Goal: Obtain resource: Download file/media

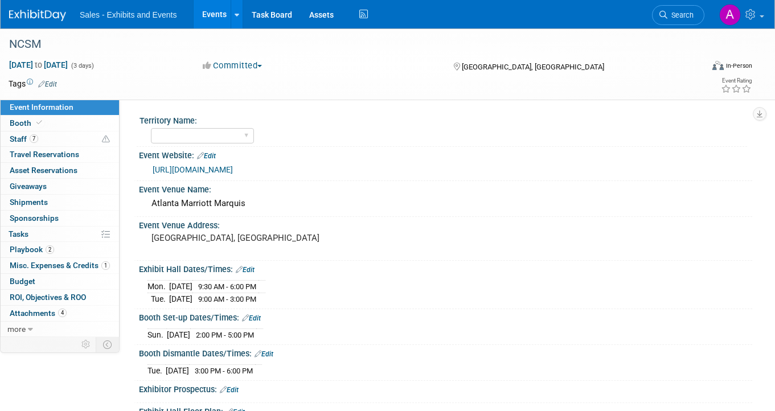
scroll to position [190, 0]
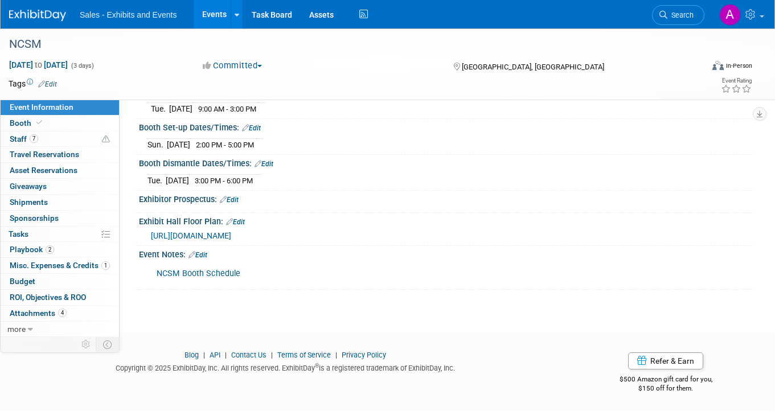
click at [179, 274] on link "NCSM Booth Schedule" at bounding box center [199, 274] width 84 height 10
click at [231, 233] on span "[URL][DOMAIN_NAME]" at bounding box center [191, 235] width 80 height 9
click at [690, 18] on span "Search" at bounding box center [680, 15] width 26 height 9
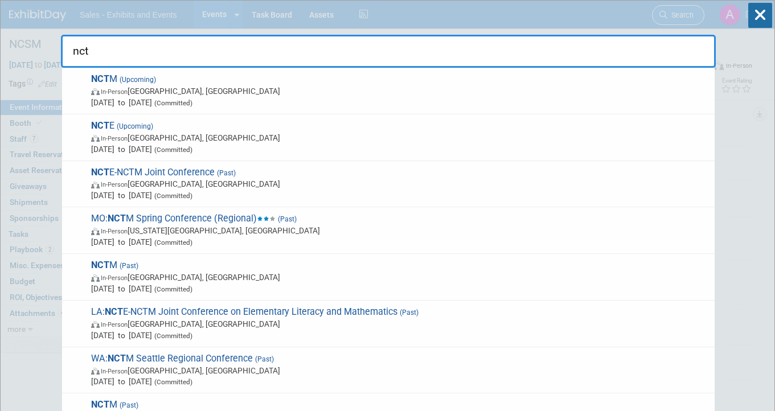
type input "nctm"
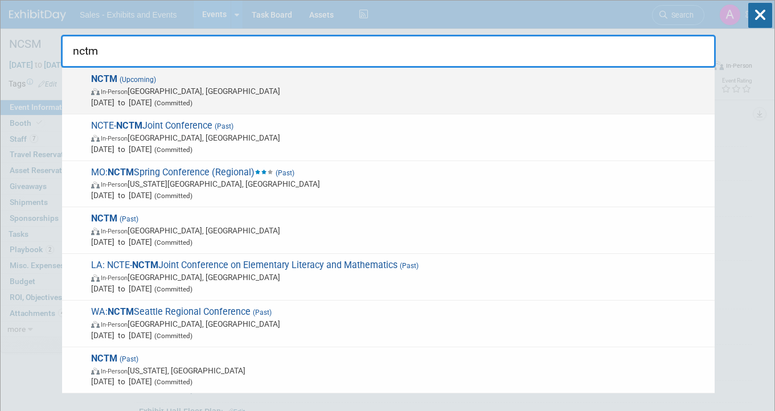
click at [356, 88] on span "In-Person [GEOGRAPHIC_DATA], [GEOGRAPHIC_DATA]" at bounding box center [400, 90] width 618 height 11
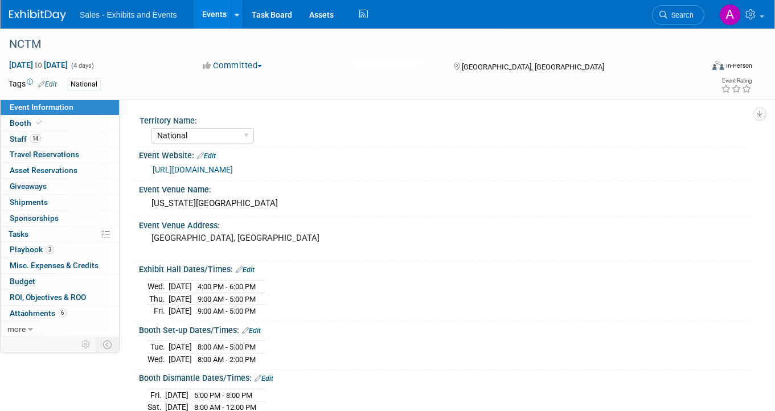
select select "National"
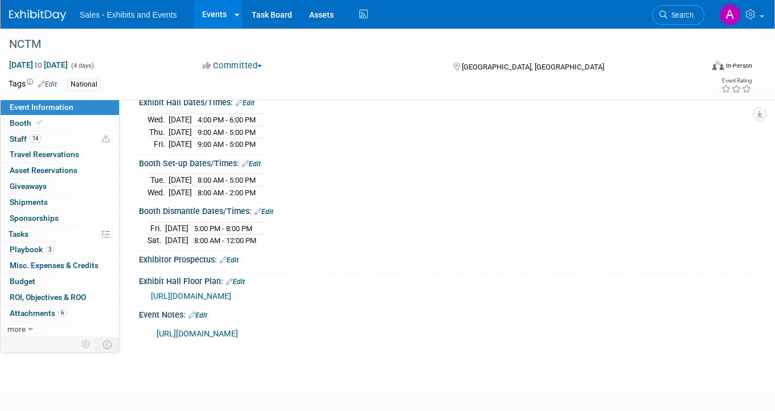
scroll to position [169, 0]
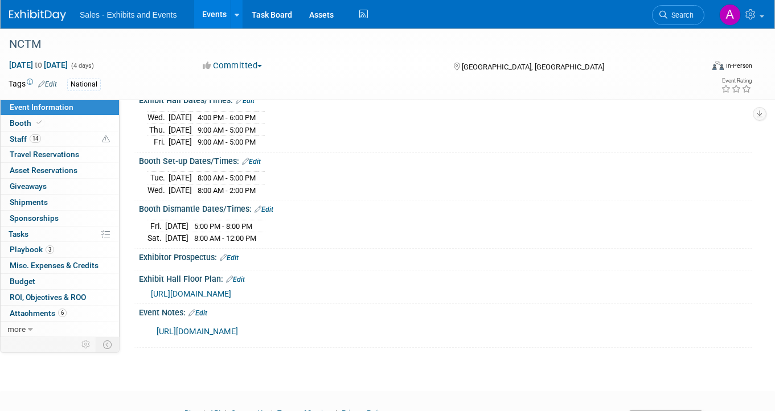
click at [238, 329] on link "https://curriculumassoc-my.sharepoint.com/:x:/g/personal/ahorne_cainc_com/EX2Wu…" at bounding box center [197, 332] width 81 height 10
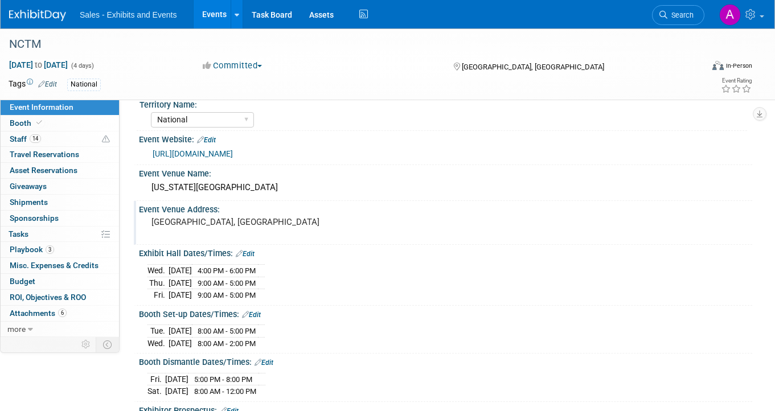
scroll to position [0, 0]
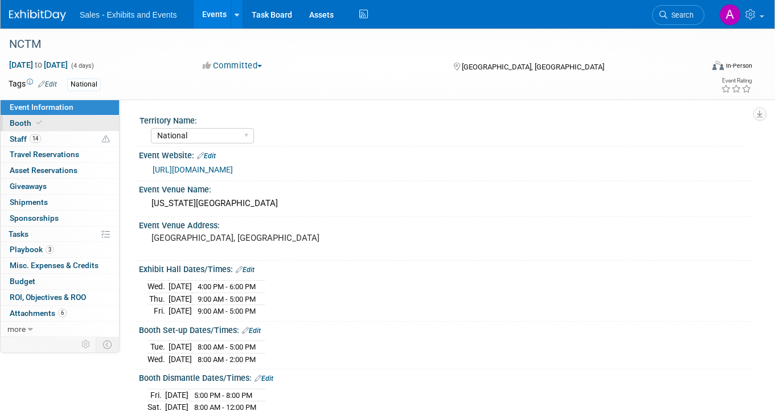
click at [46, 121] on link "Booth" at bounding box center [60, 123] width 118 height 15
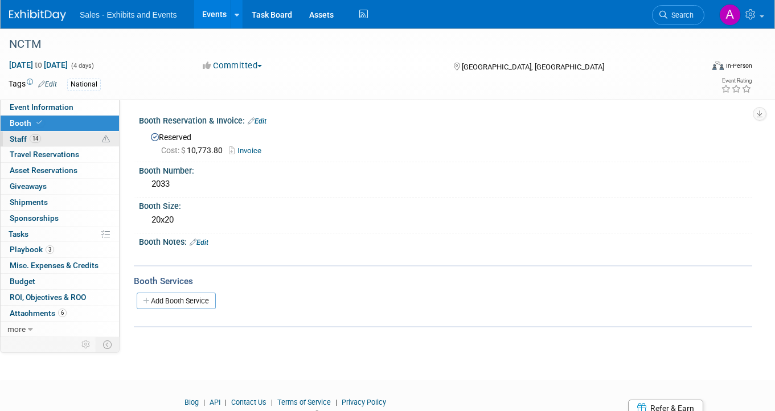
click at [50, 139] on link "14 Staff 14" at bounding box center [60, 138] width 118 height 15
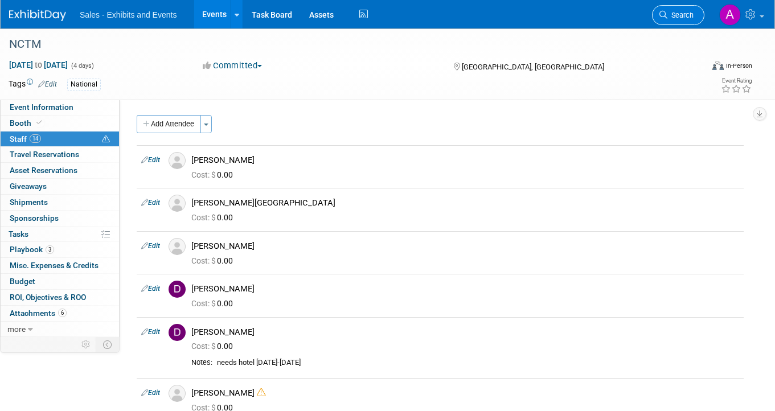
click at [688, 15] on span "Search" at bounding box center [680, 15] width 26 height 9
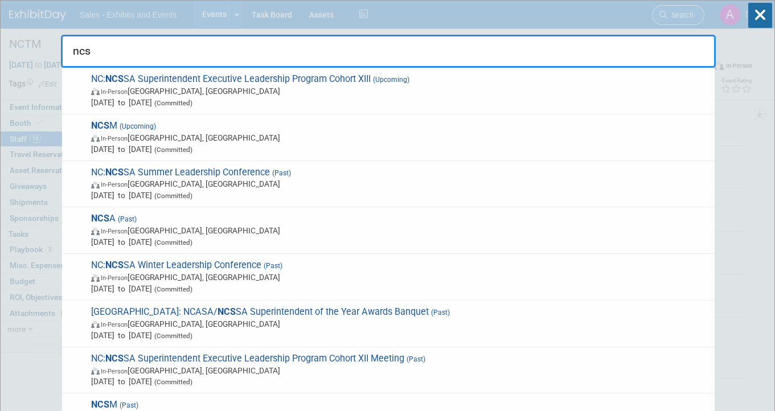
type input "ncsm"
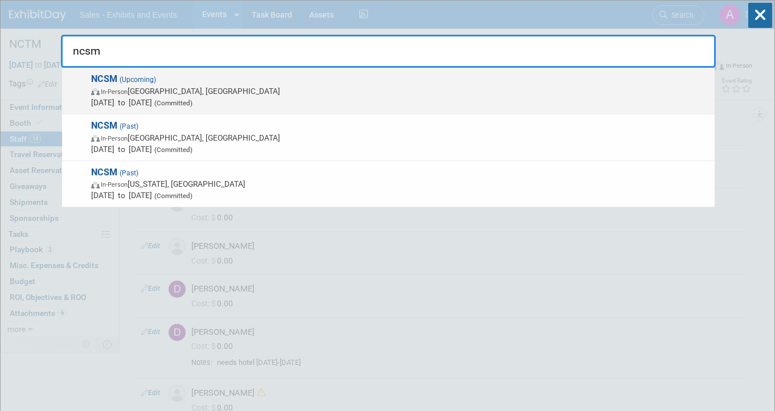
click at [307, 93] on span "In-Person [GEOGRAPHIC_DATA], [GEOGRAPHIC_DATA]" at bounding box center [400, 90] width 618 height 11
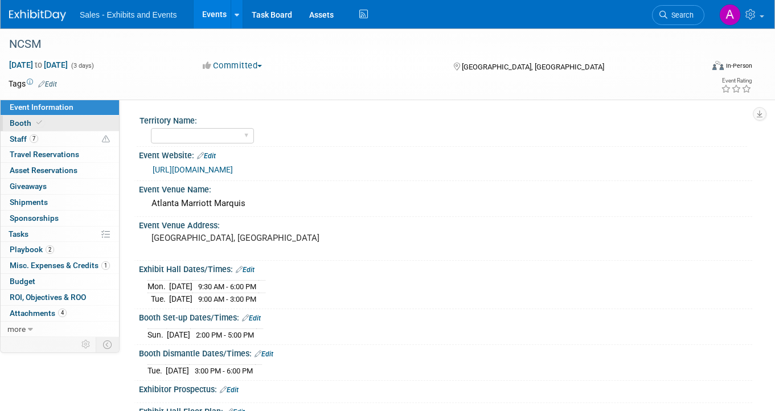
click at [70, 122] on link "Booth" at bounding box center [60, 123] width 118 height 15
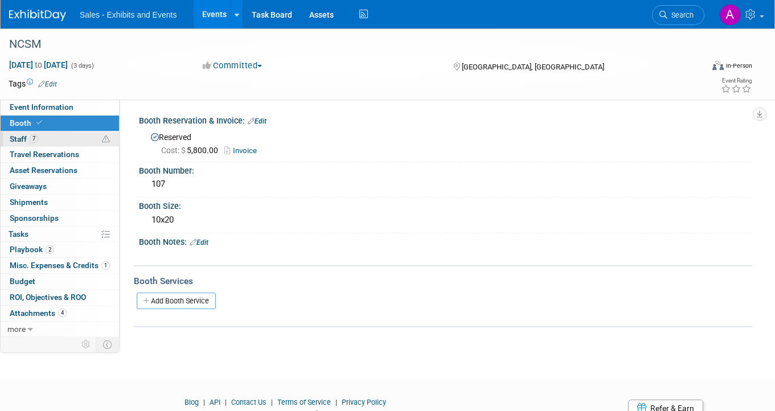
click at [42, 139] on link "7 Staff 7" at bounding box center [60, 138] width 118 height 15
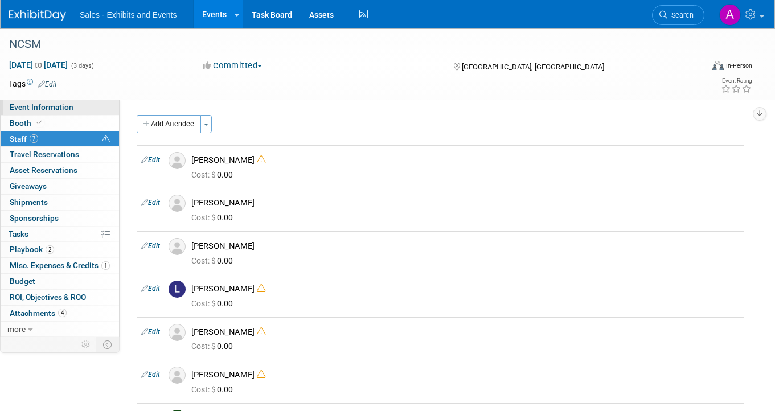
click at [62, 106] on span "Event Information" at bounding box center [42, 106] width 64 height 9
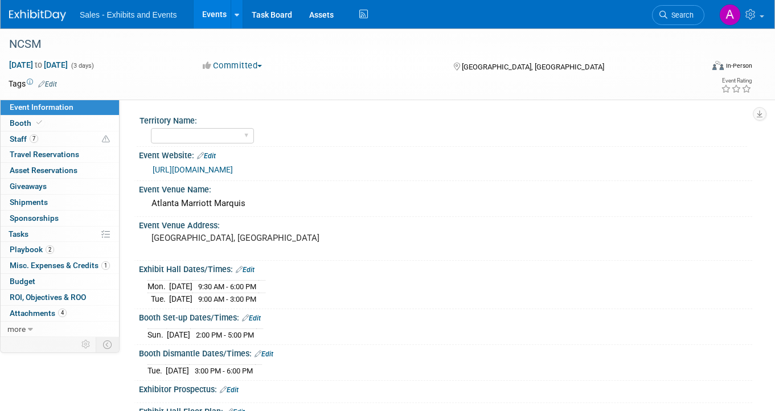
click at [373, 71] on div "Committed Committed Considering Not Going" at bounding box center [317, 66] width 236 height 13
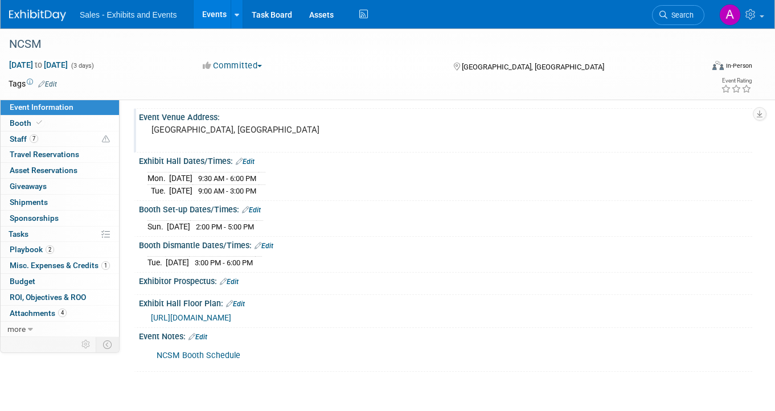
scroll to position [110, 0]
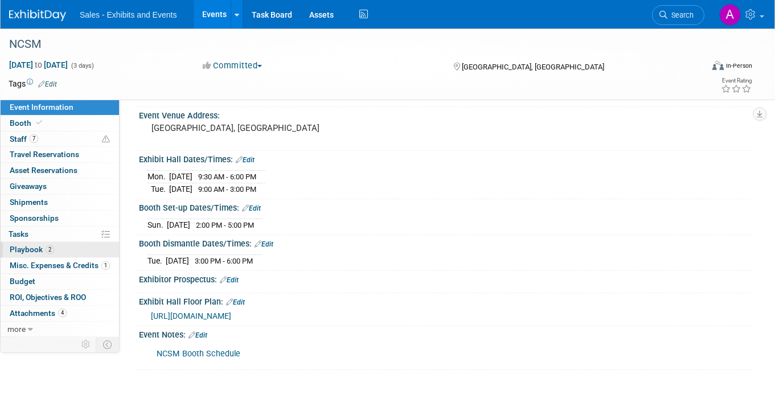
click at [68, 248] on link "2 Playbook 2" at bounding box center [60, 249] width 118 height 15
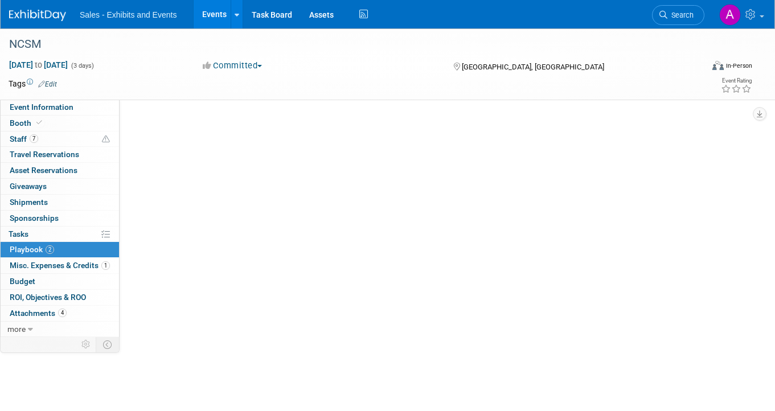
scroll to position [0, 0]
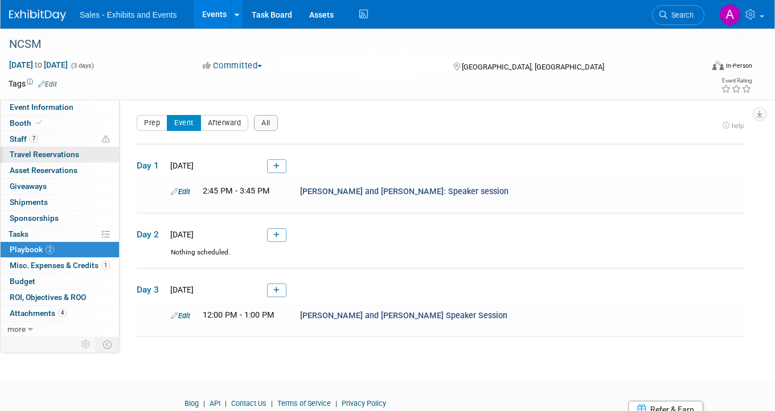
click at [76, 155] on span "Travel Reservations 0" at bounding box center [44, 154] width 69 height 9
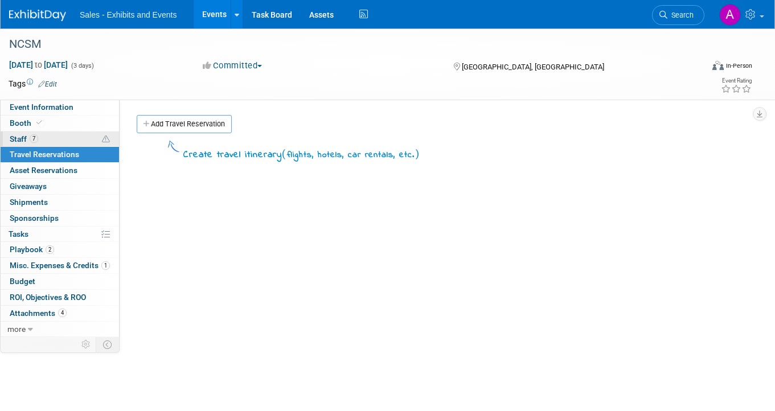
click at [67, 143] on link "7 Staff 7" at bounding box center [60, 138] width 118 height 15
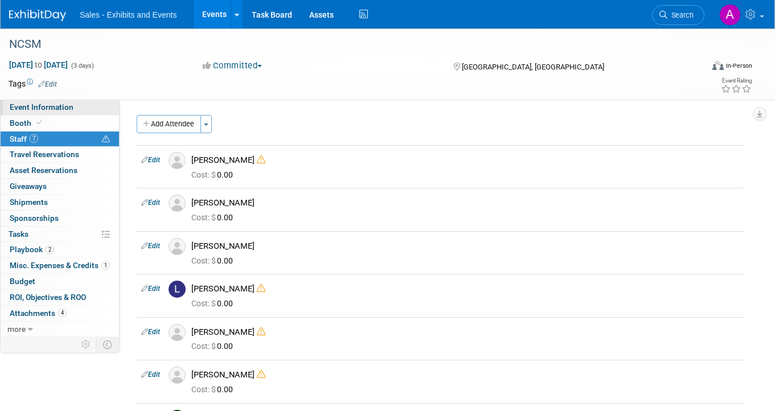
click at [77, 108] on link "Event Information" at bounding box center [60, 107] width 118 height 15
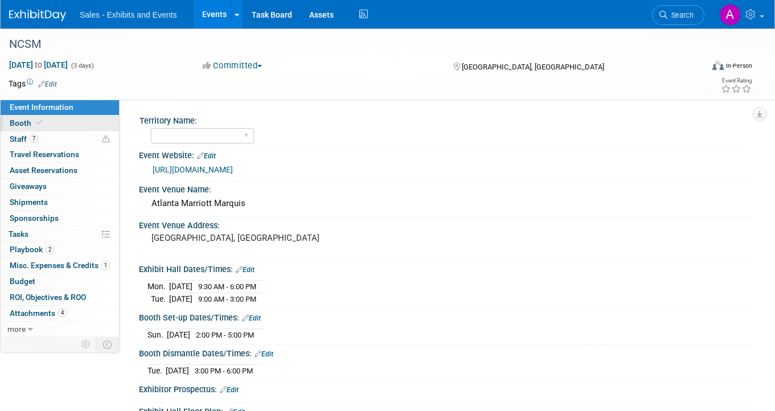
click at [71, 124] on link "Booth" at bounding box center [60, 123] width 118 height 15
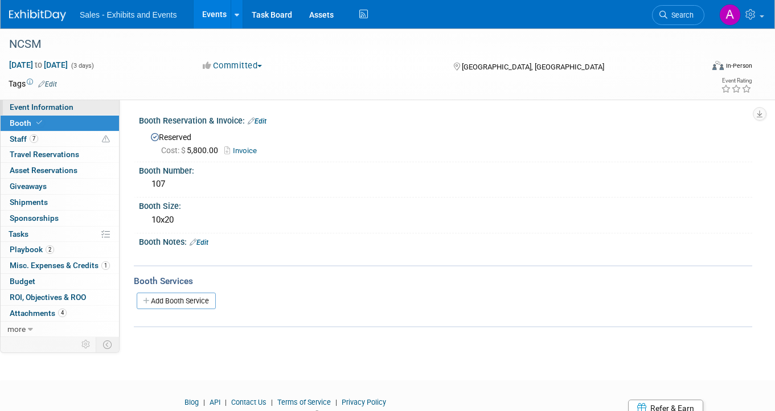
click at [81, 112] on link "Event Information" at bounding box center [60, 107] width 118 height 15
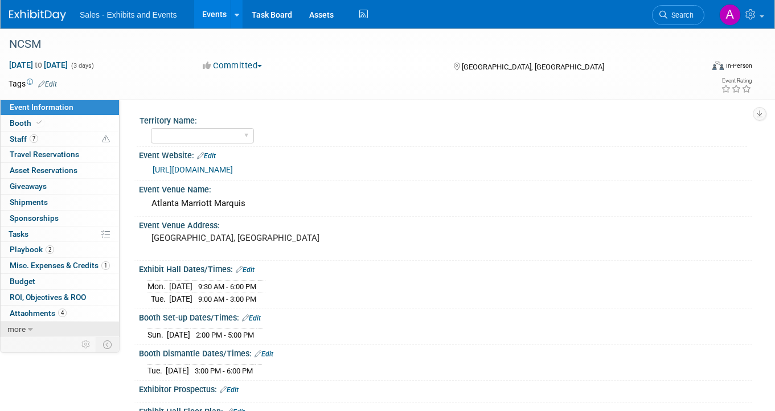
click at [42, 334] on link "more" at bounding box center [60, 329] width 118 height 15
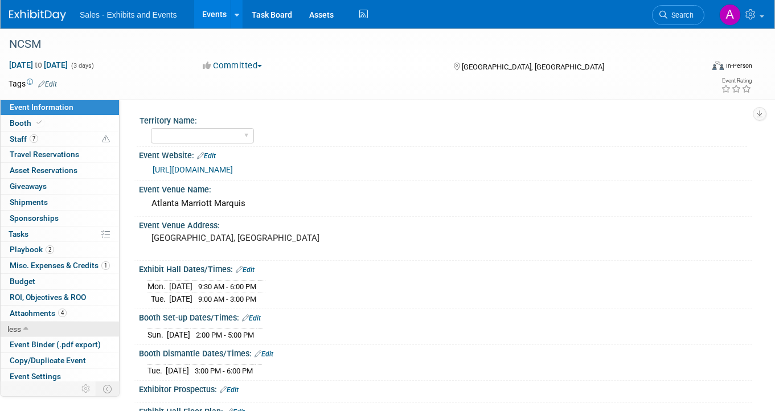
scroll to position [35, 0]
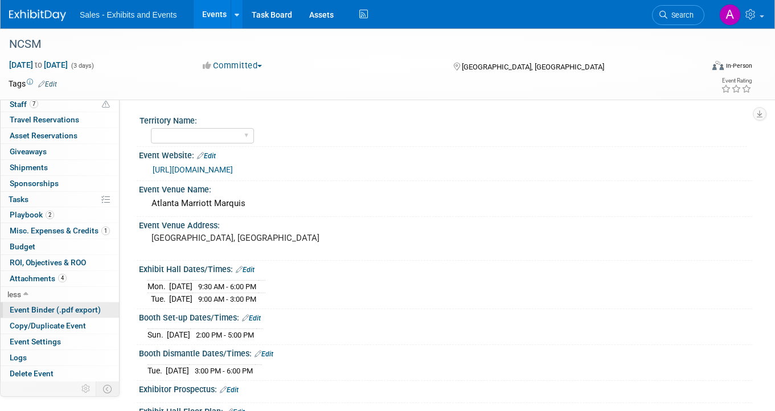
click at [50, 311] on span "Event Binder (.pdf export)" at bounding box center [55, 309] width 91 height 9
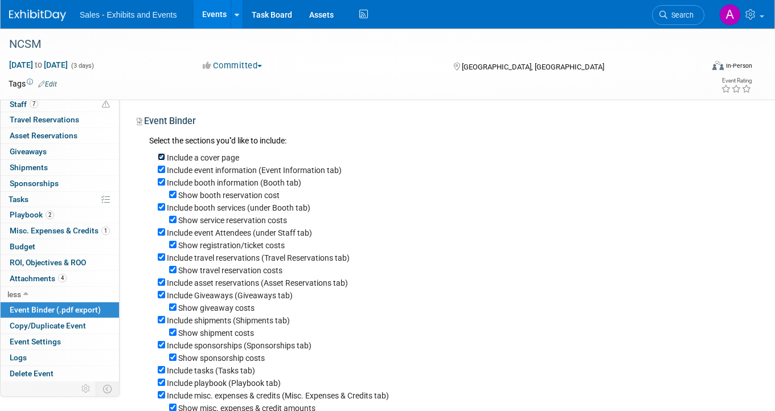
click at [161, 155] on input "Include a cover page" at bounding box center [161, 156] width 7 height 7
checkbox input "false"
click at [174, 192] on input "Show booth reservation cost" at bounding box center [172, 194] width 7 height 7
checkbox input "false"
click at [161, 210] on input "Include booth services (under Booth tab)" at bounding box center [161, 206] width 7 height 7
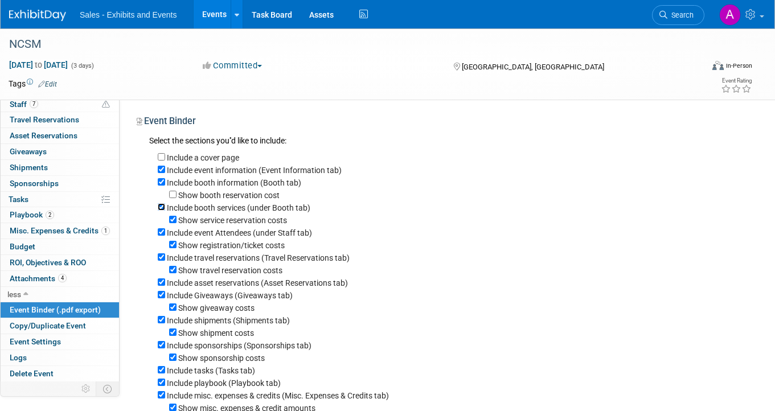
checkbox input "false"
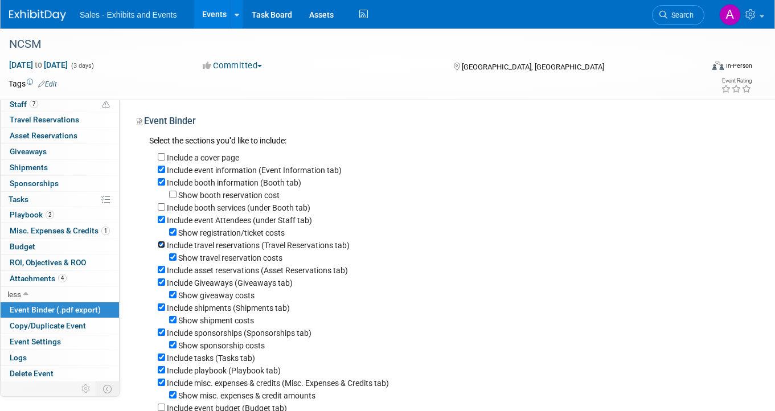
click at [163, 244] on input "Include travel reservations (Travel Reservations tab)" at bounding box center [161, 244] width 7 height 7
checkbox input "false"
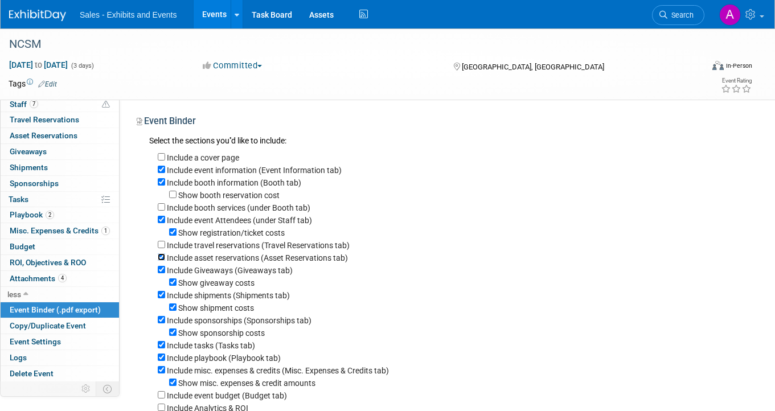
click at [162, 257] on input "Include asset reservations (Asset Reservations tab)" at bounding box center [161, 256] width 7 height 7
checkbox input "false"
click at [162, 269] on input "Include Giveaways (Giveaways tab)" at bounding box center [161, 269] width 7 height 7
checkbox input "false"
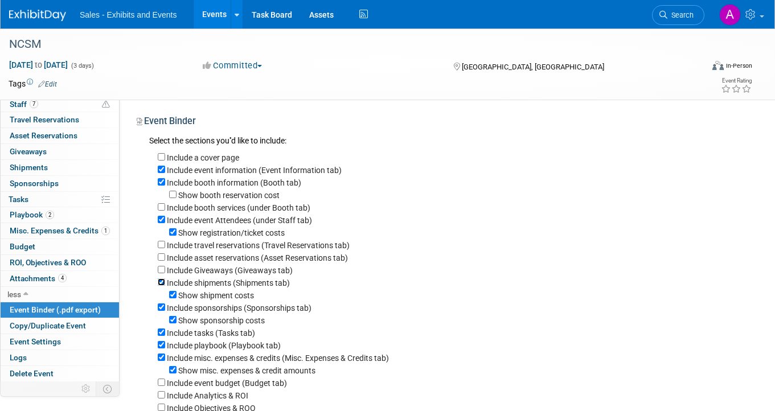
click at [162, 282] on input "Include shipments (Shipments tab)" at bounding box center [161, 281] width 7 height 7
checkbox input "false"
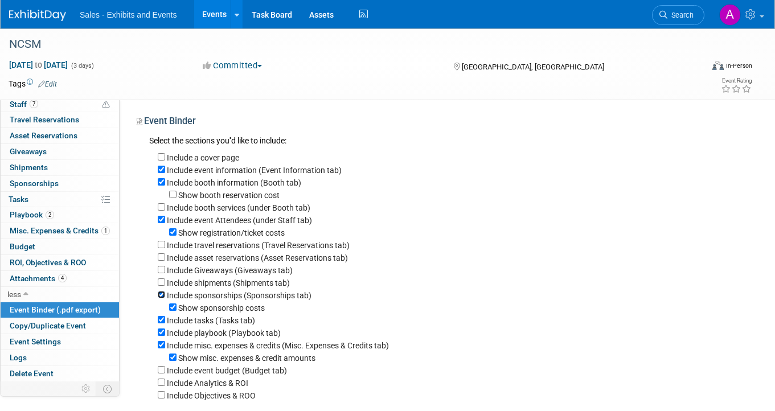
click at [161, 296] on input "Include sponsorships (Sponsorships tab)" at bounding box center [161, 294] width 7 height 7
checkbox input "false"
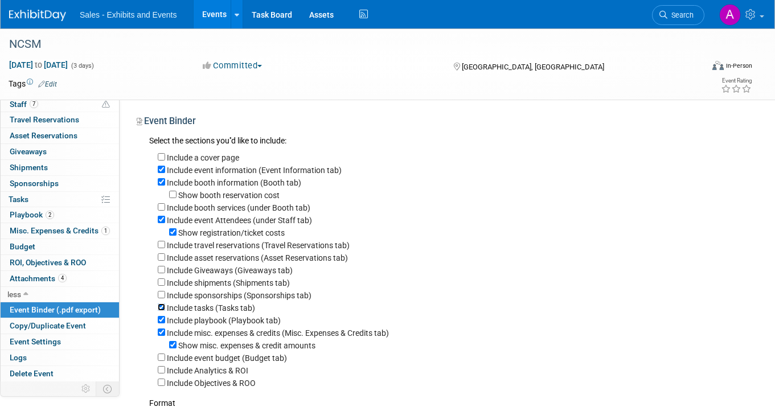
click at [163, 311] on input "Include tasks (Tasks tab)" at bounding box center [161, 306] width 7 height 7
checkbox input "false"
click at [163, 335] on input "Include misc. expenses & credits (Misc. Expenses & Credits tab)" at bounding box center [161, 331] width 7 height 7
checkbox input "false"
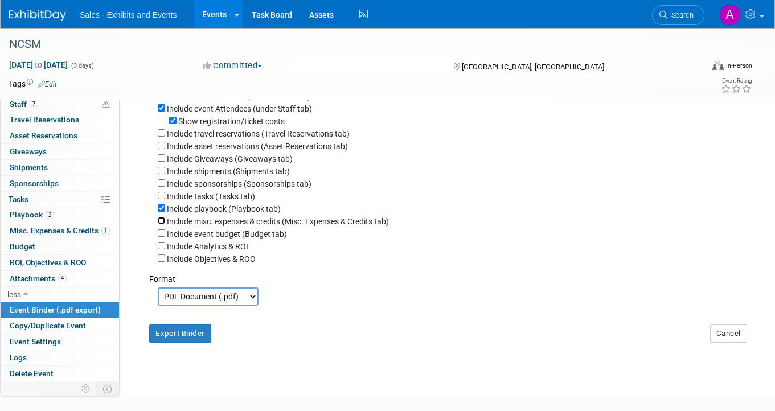
scroll to position [180, 0]
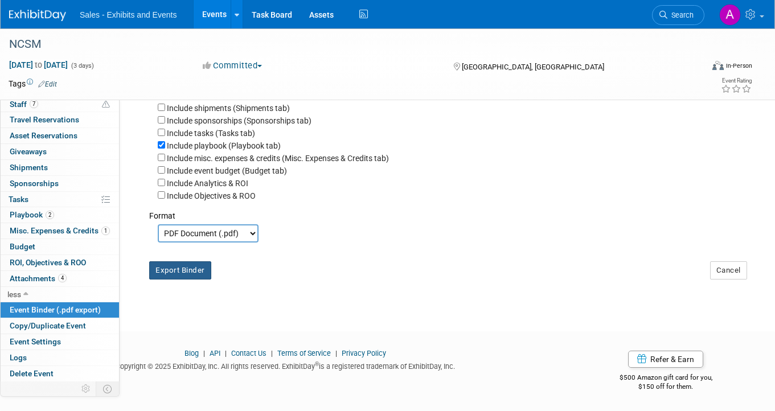
click at [188, 273] on button "Export Binder" at bounding box center [180, 270] width 62 height 18
